Goal: Transaction & Acquisition: Book appointment/travel/reservation

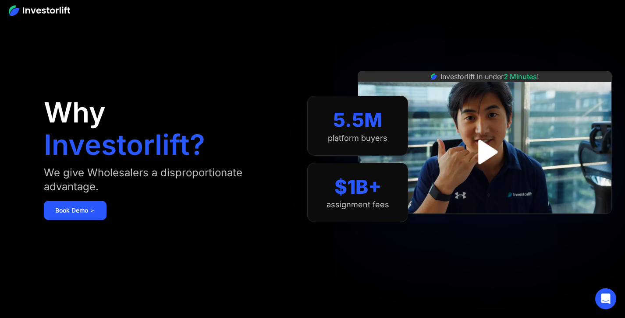
click at [538, 37] on div "Investorlift in under 2 Minutes !" at bounding box center [484, 159] width 254 height 318
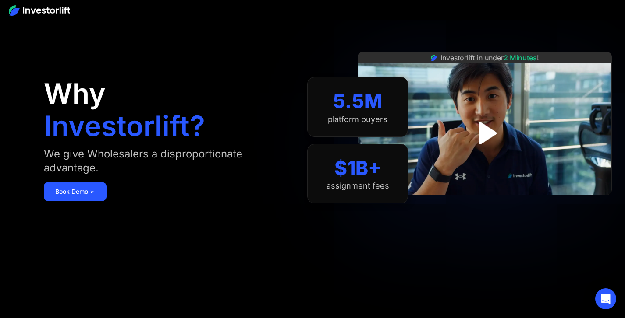
scroll to position [24, 0]
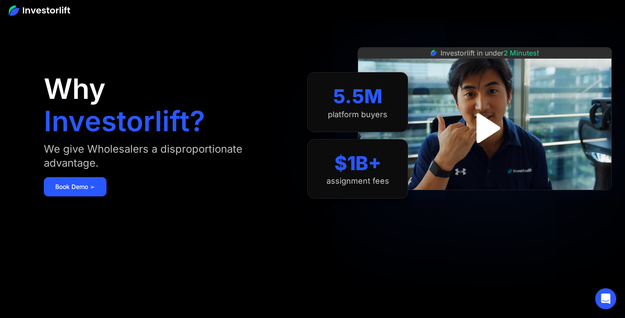
click at [482, 138] on img "open lightbox" at bounding box center [485, 129] width 54 height 54
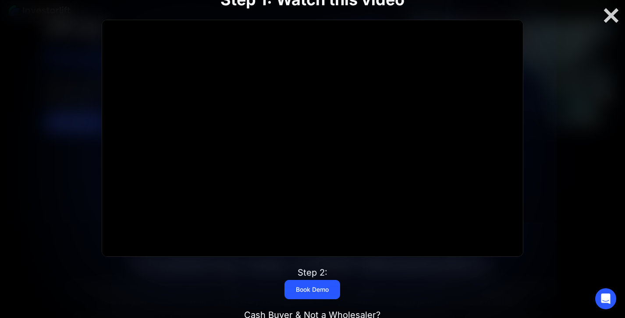
scroll to position [92, 0]
click at [605, 301] on icon "Open Intercom Messenger" at bounding box center [605, 298] width 11 height 11
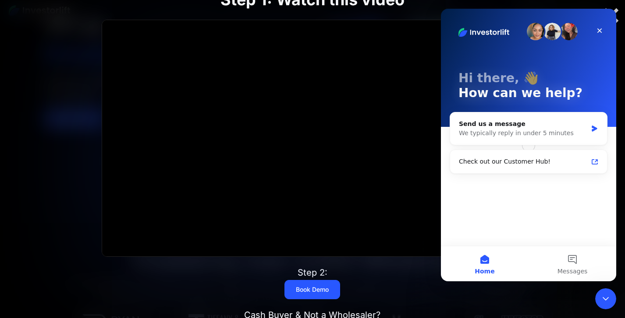
scroll to position [0, 0]
click at [599, 31] on icon "Close" at bounding box center [599, 30] width 5 height 5
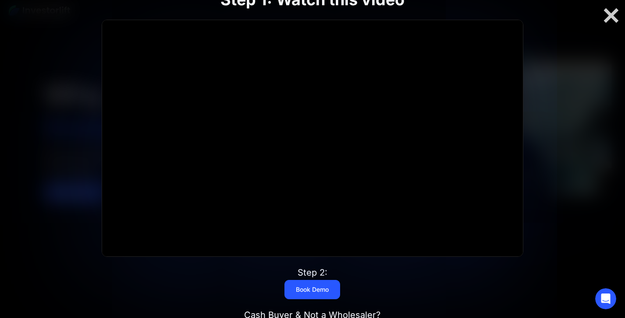
scroll to position [5, 0]
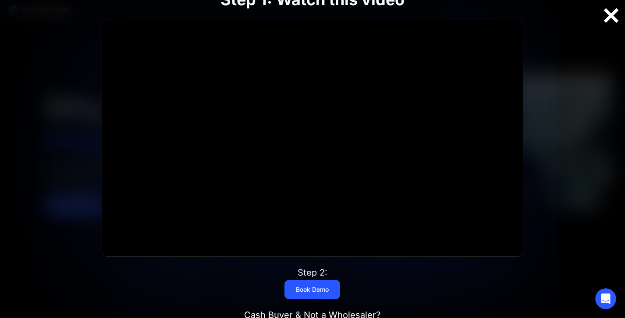
click at [608, 17] on div at bounding box center [611, 16] width 28 height 18
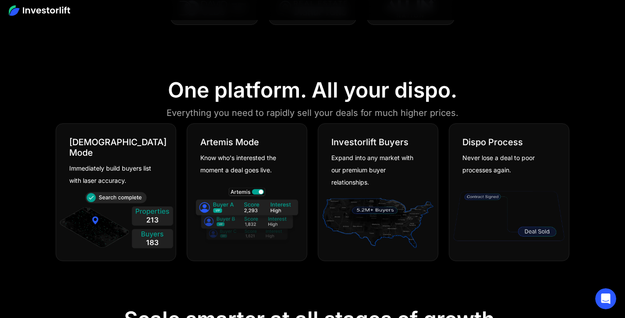
scroll to position [453, 0]
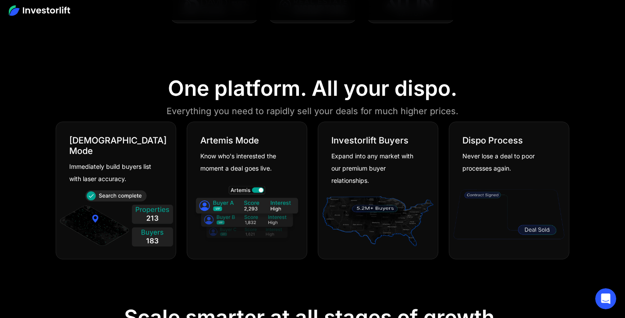
click at [512, 177] on div at bounding box center [509, 214] width 120 height 79
click at [477, 206] on img at bounding box center [508, 215] width 115 height 62
click at [354, 207] on img at bounding box center [377, 220] width 115 height 62
click at [244, 198] on img at bounding box center [246, 215] width 115 height 62
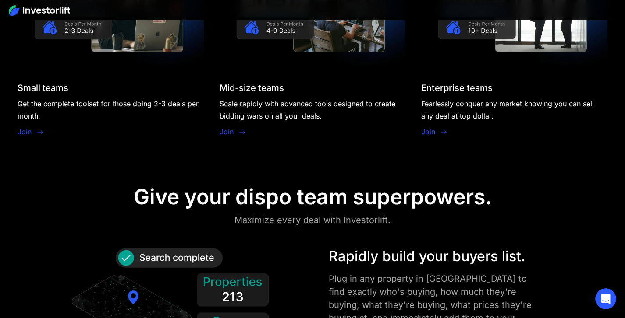
scroll to position [856, 0]
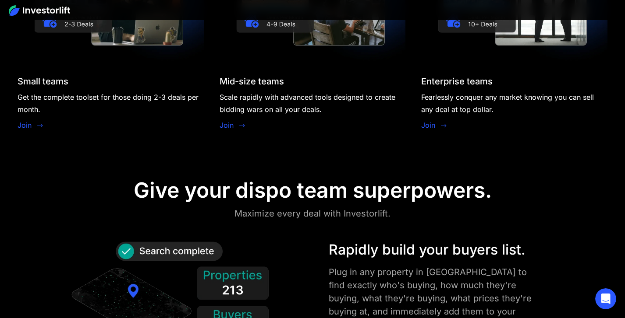
click at [23, 125] on link "Join" at bounding box center [25, 125] width 14 height 11
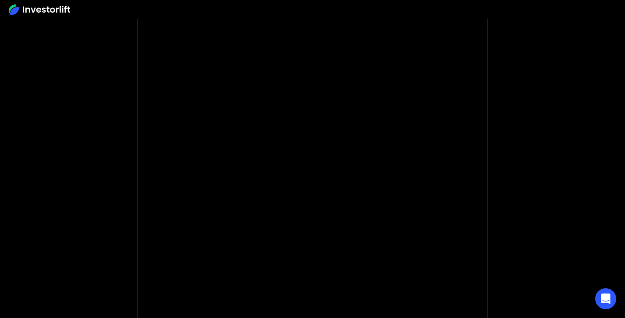
scroll to position [86, 0]
click at [544, 177] on body "* Important: Investorlift requires a minimum investment of $2,000 to join. * * …" at bounding box center [312, 176] width 625 height 524
